Goal: Transaction & Acquisition: Register for event/course

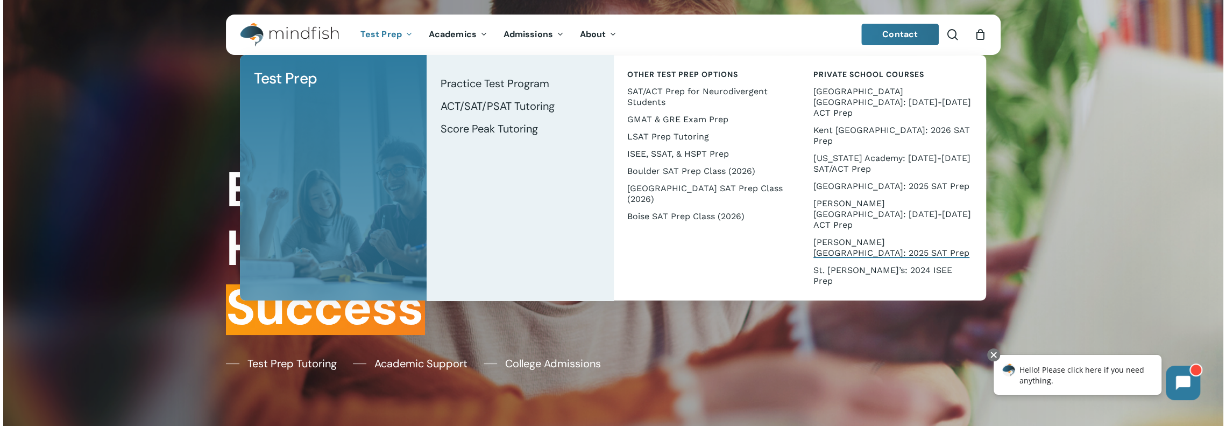
click at [852, 237] on span "[PERSON_NAME][GEOGRAPHIC_DATA]: 2025 SAT Prep" at bounding box center [891, 247] width 156 height 21
click at [650, 169] on span "Boulder SAT Prep Class (2026)" at bounding box center [691, 171] width 128 height 10
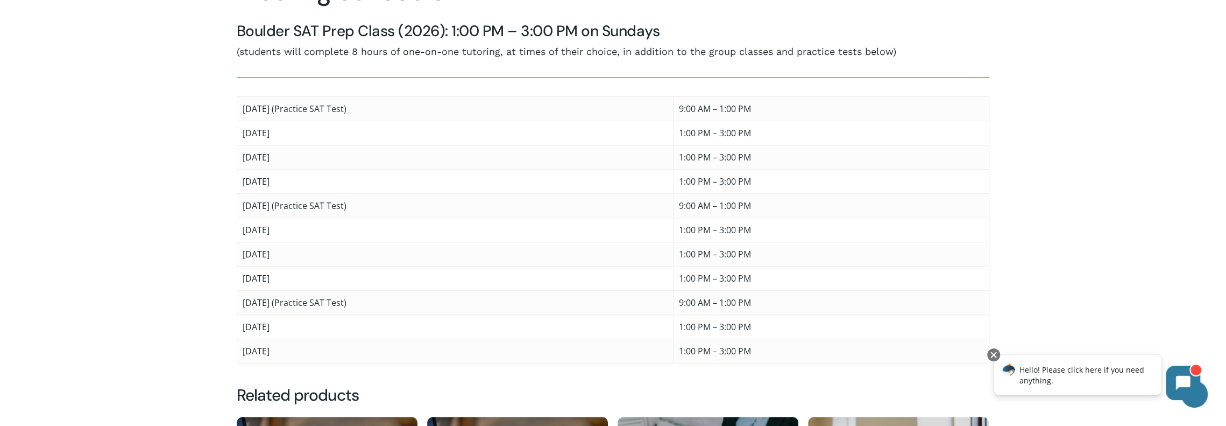
scroll to position [538, 0]
